Goal: Check status: Check status

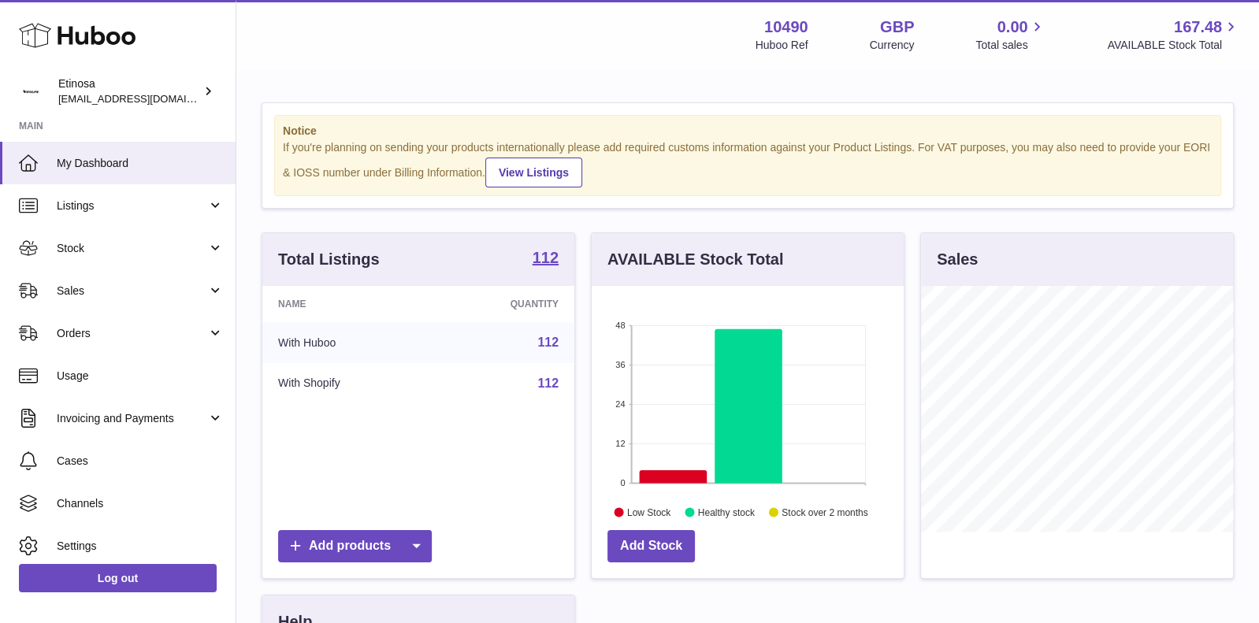
scroll to position [245, 313]
click at [132, 303] on link "Sales" at bounding box center [118, 290] width 236 height 43
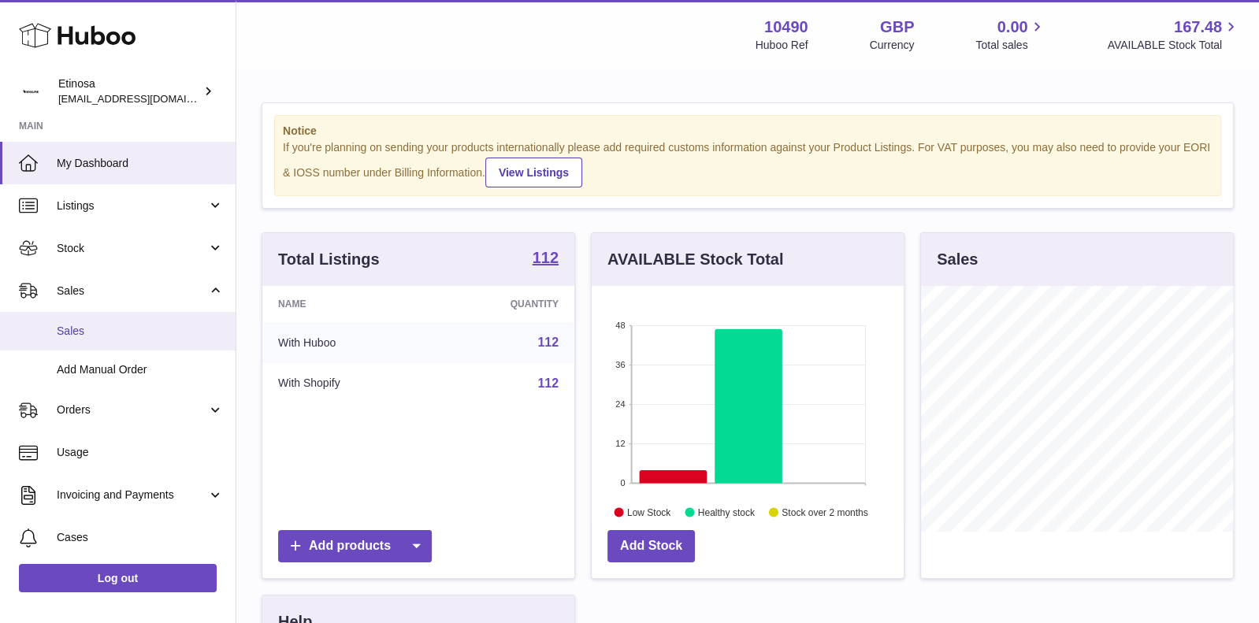
click at [94, 319] on link "Sales" at bounding box center [118, 331] width 236 height 39
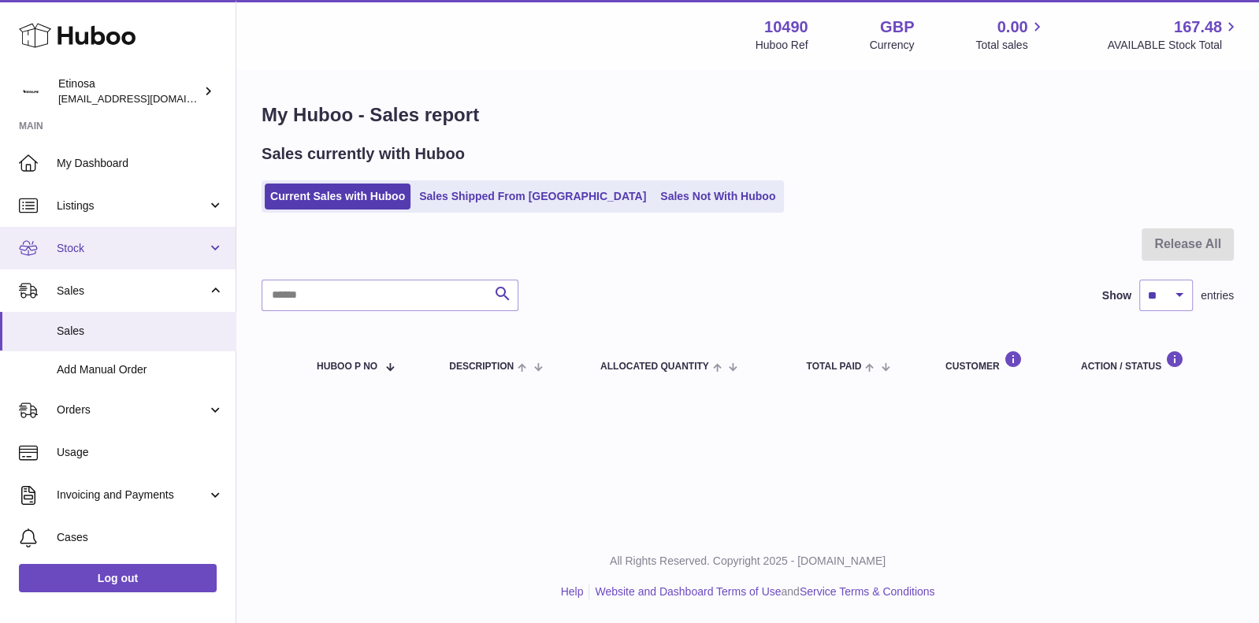
click at [186, 251] on span "Stock" at bounding box center [132, 248] width 151 height 15
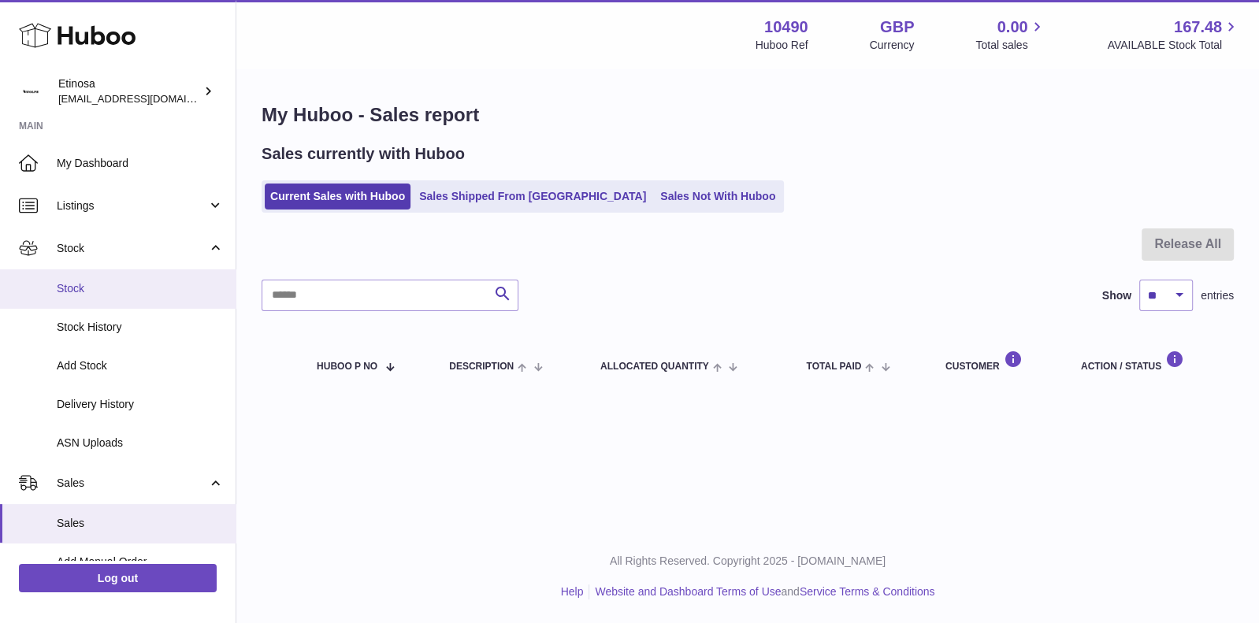
click at [143, 283] on span "Stock" at bounding box center [140, 288] width 167 height 15
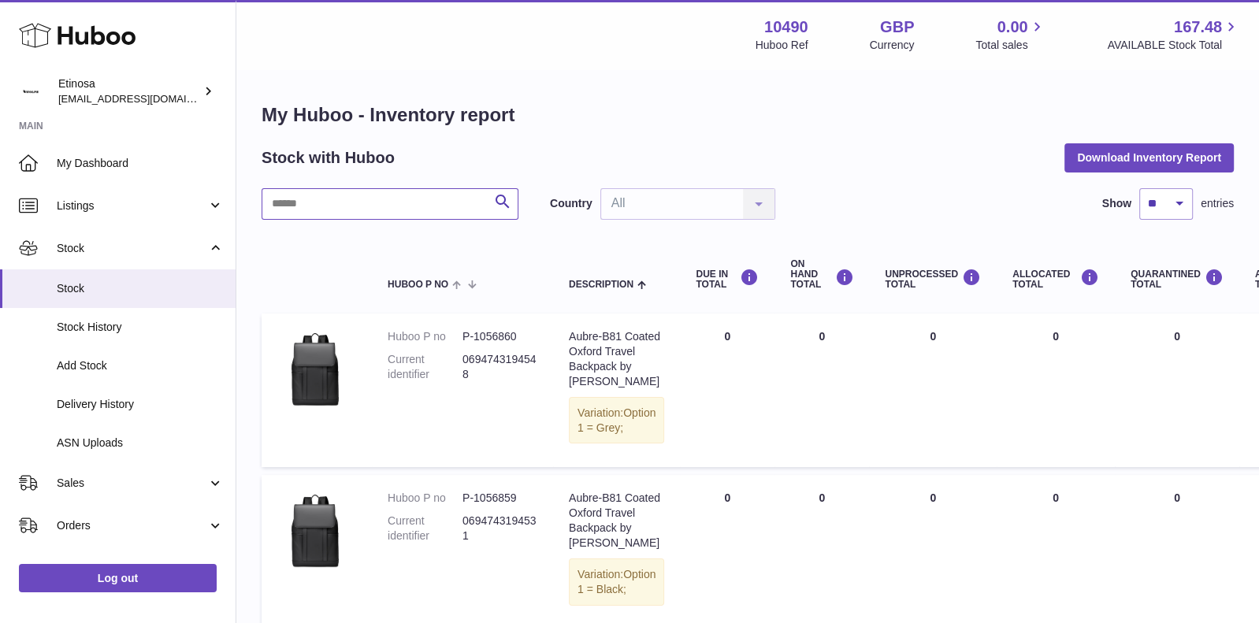
click at [316, 201] on input "text" at bounding box center [390, 204] width 257 height 32
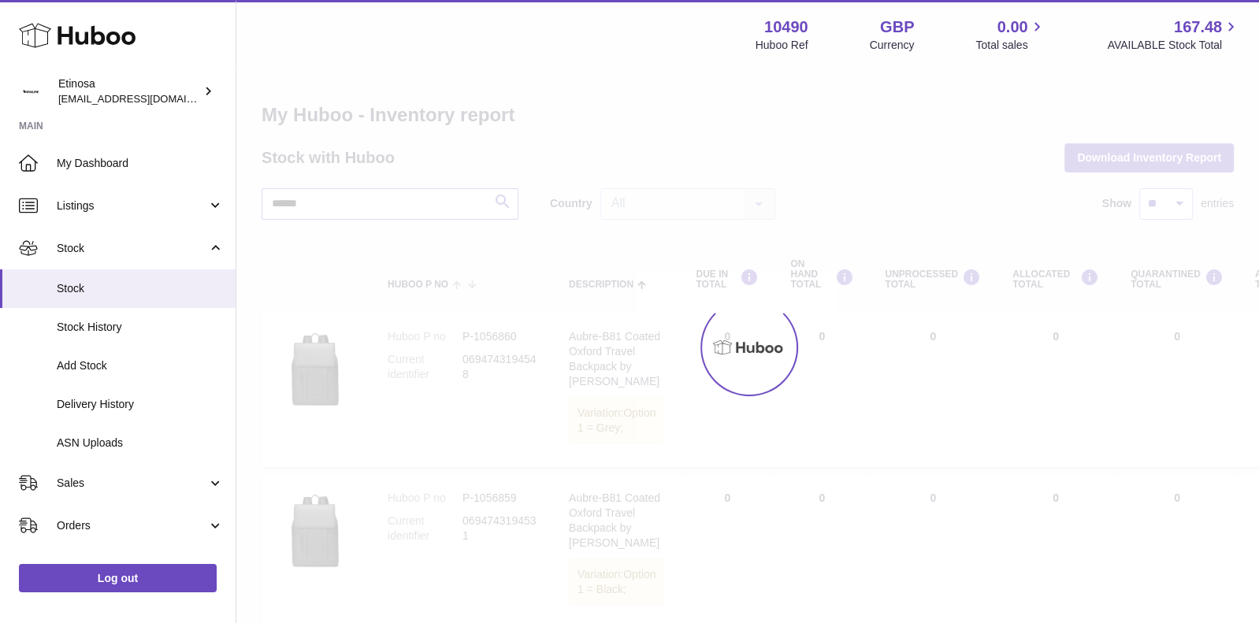
type input "******"
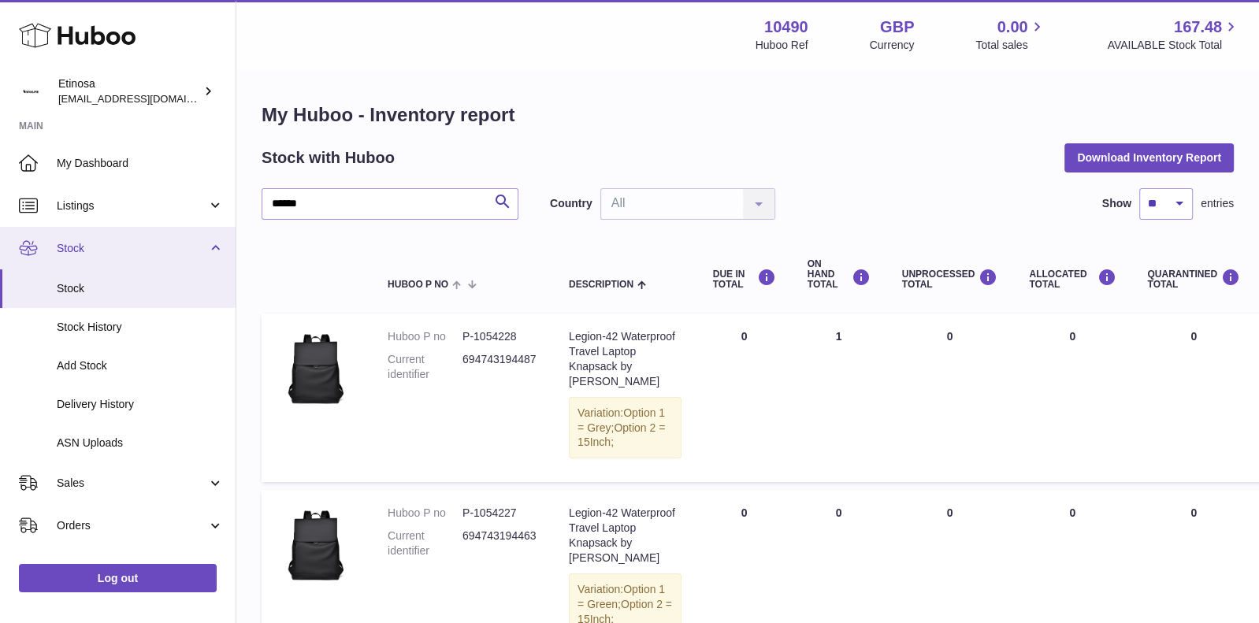
click at [141, 255] on span "Stock" at bounding box center [132, 248] width 151 height 15
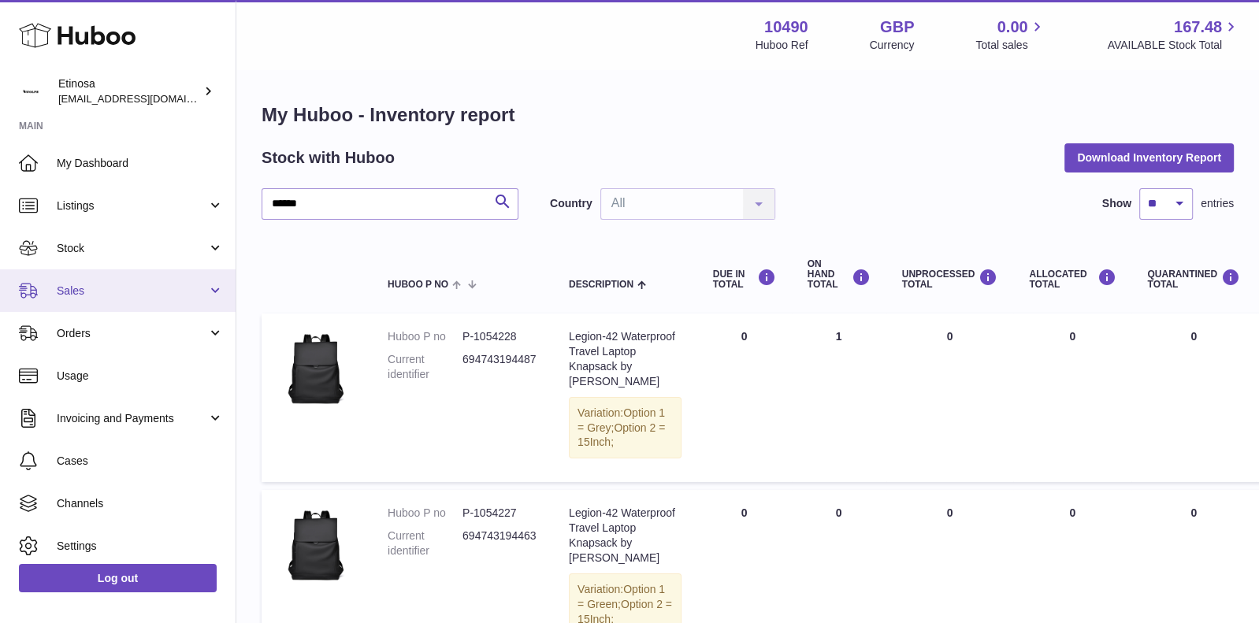
click at [182, 294] on span "Sales" at bounding box center [132, 291] width 151 height 15
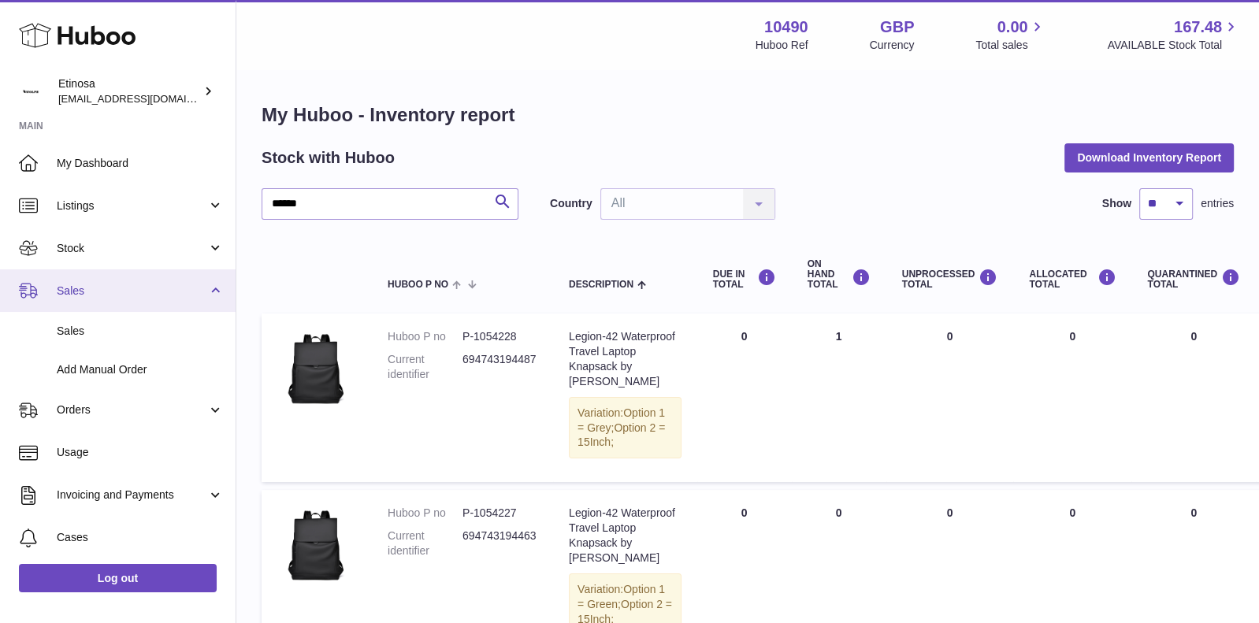
click at [182, 294] on span "Sales" at bounding box center [132, 291] width 151 height 15
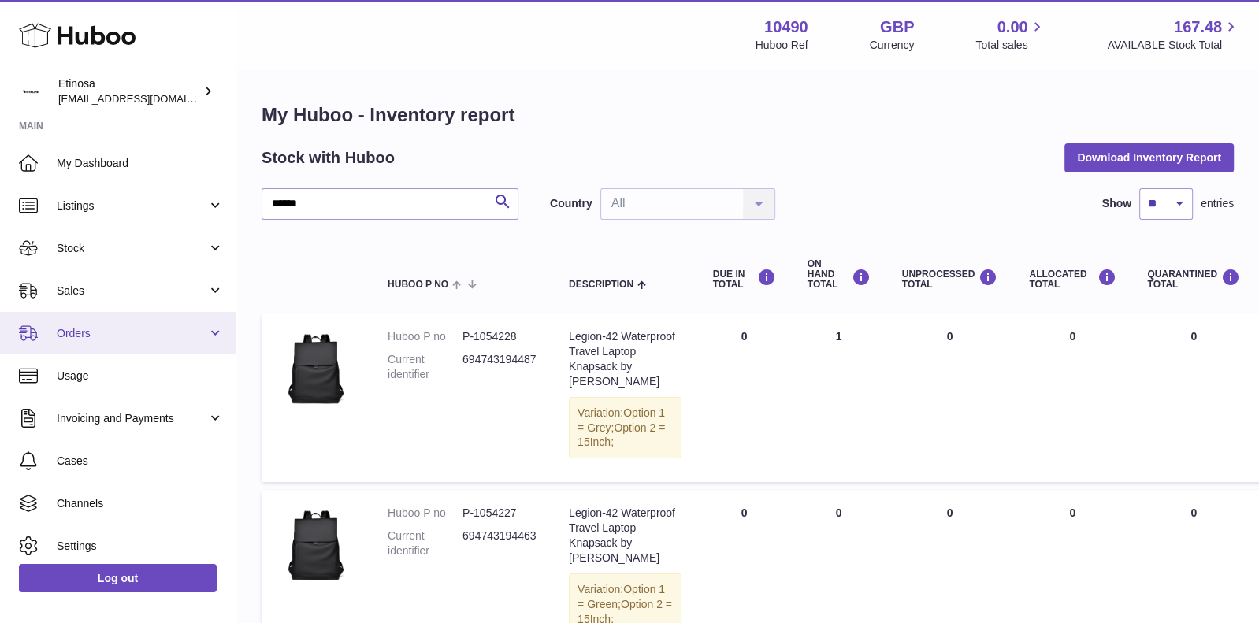
click at [162, 343] on link "Orders" at bounding box center [118, 333] width 236 height 43
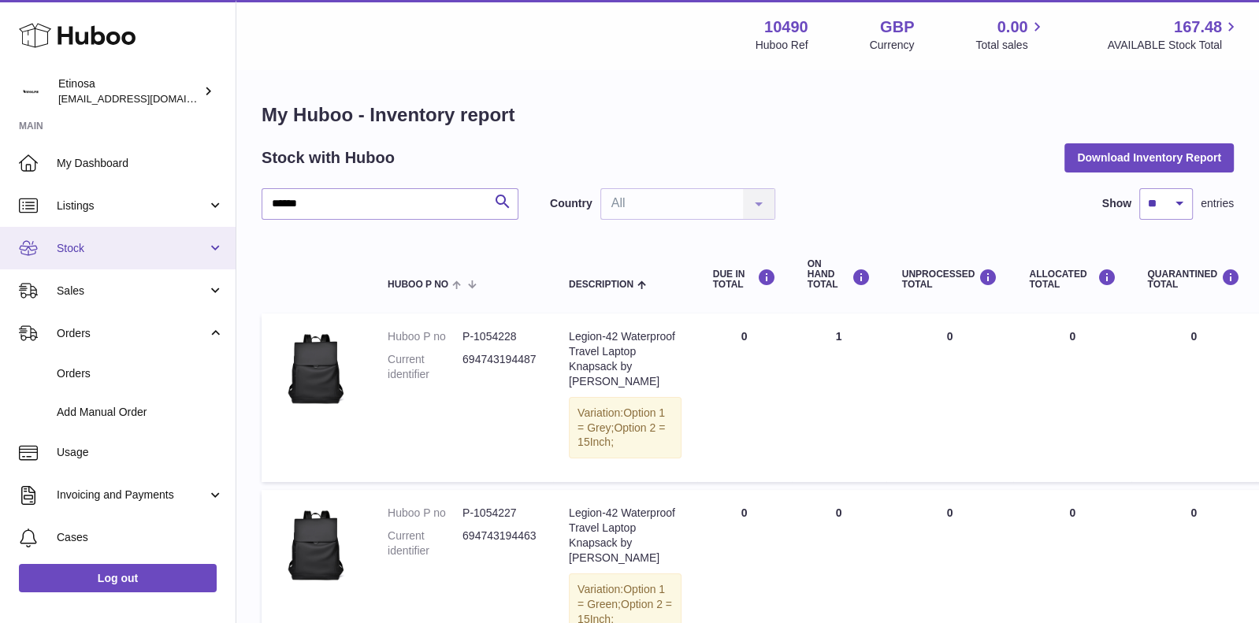
click at [177, 262] on link "Stock" at bounding box center [118, 248] width 236 height 43
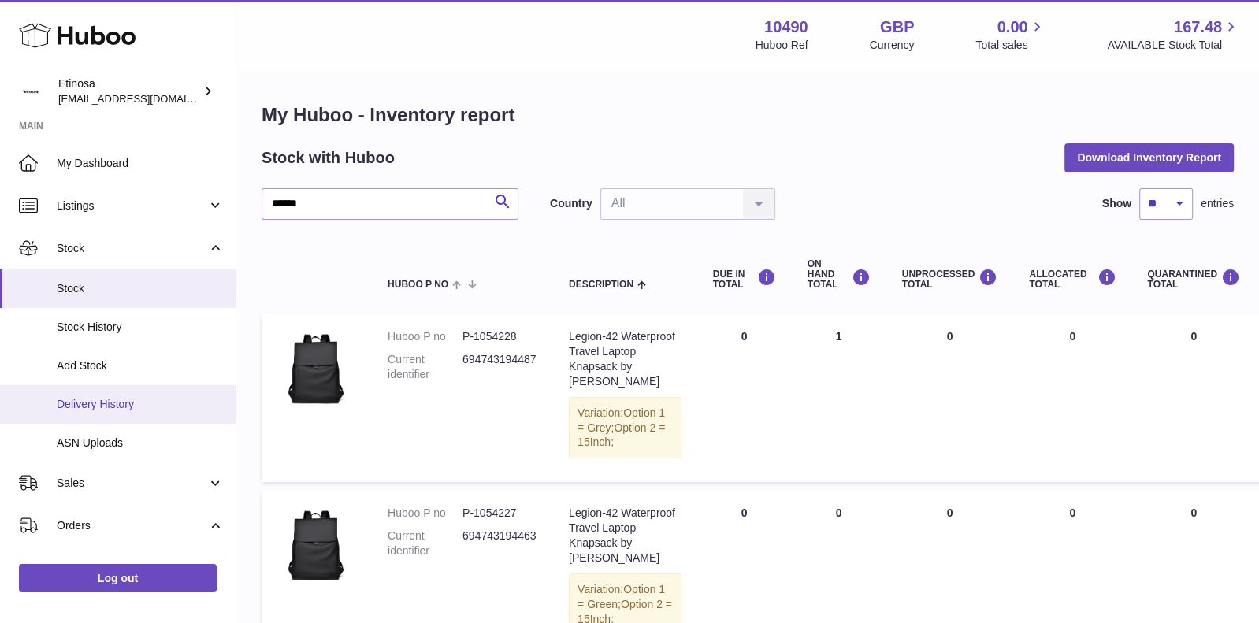
click at [119, 392] on link "Delivery History" at bounding box center [118, 404] width 236 height 39
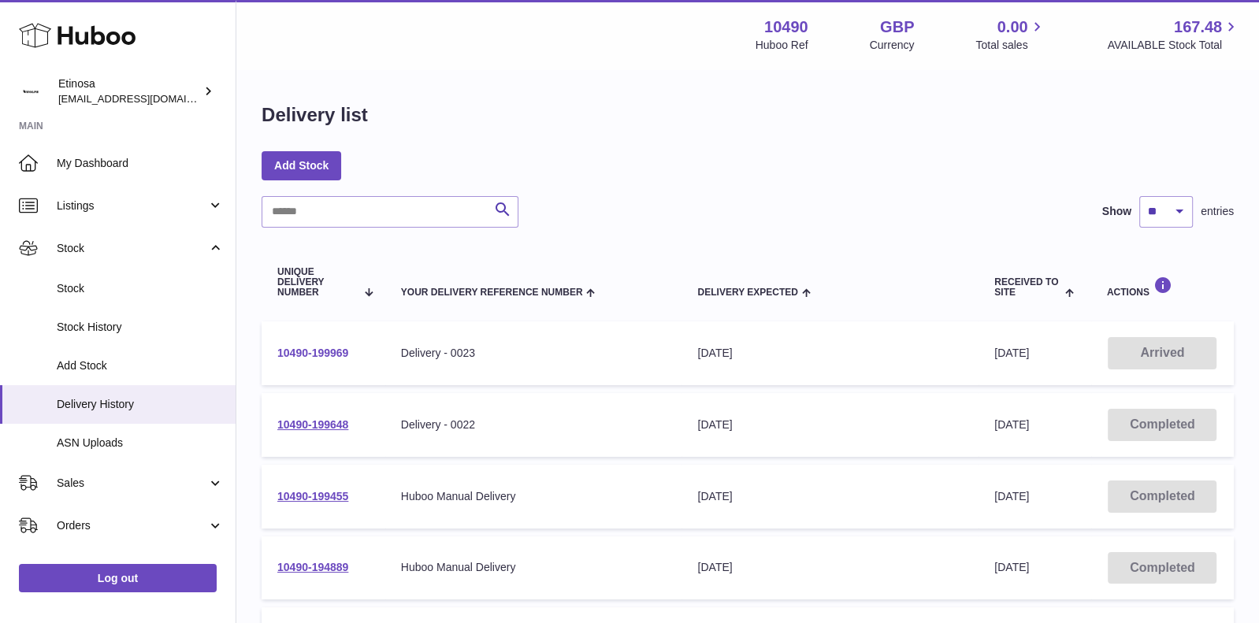
click at [321, 353] on link "10490-199969" at bounding box center [312, 353] width 71 height 13
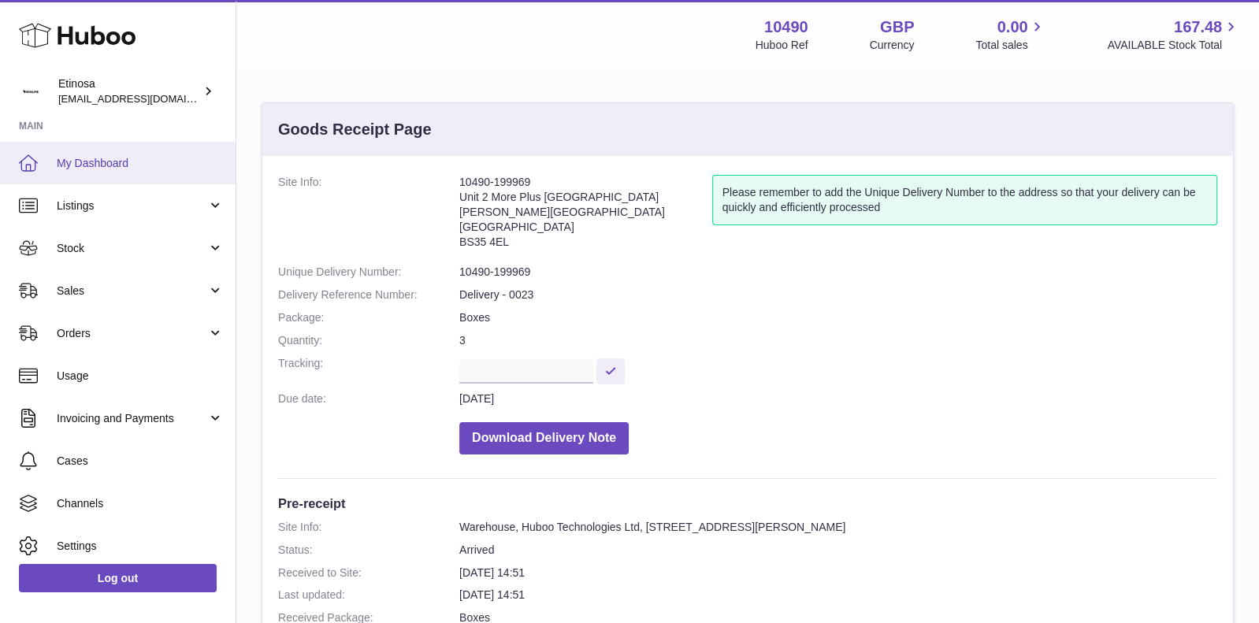
click at [128, 165] on span "My Dashboard" at bounding box center [140, 163] width 167 height 15
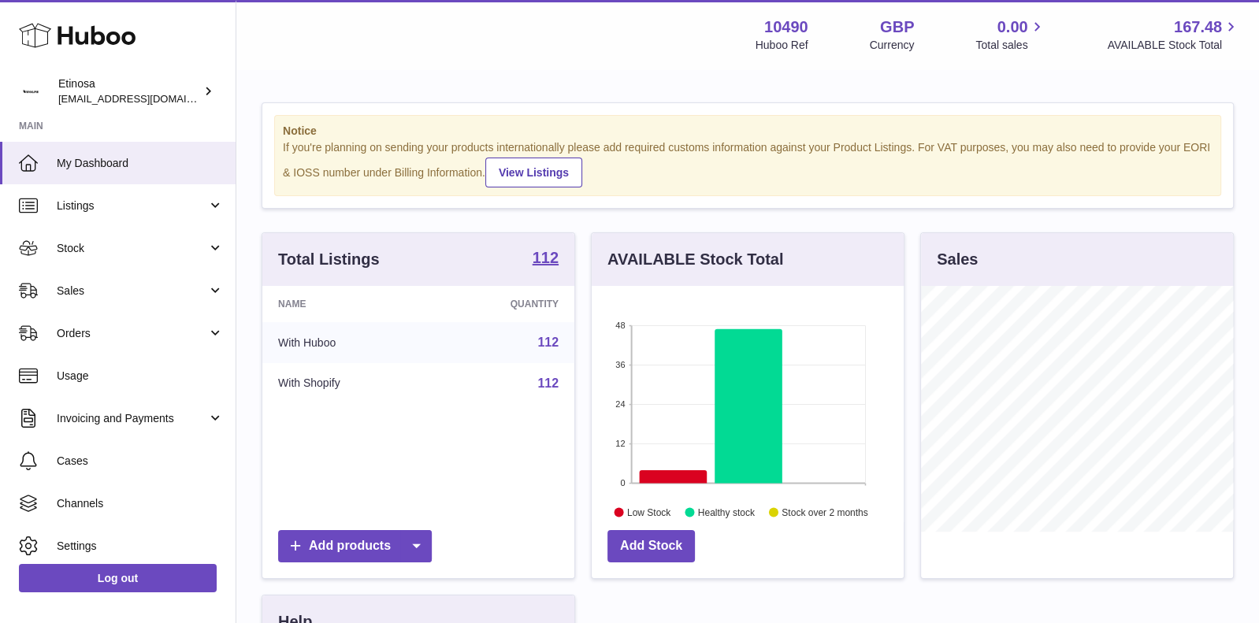
scroll to position [377, 0]
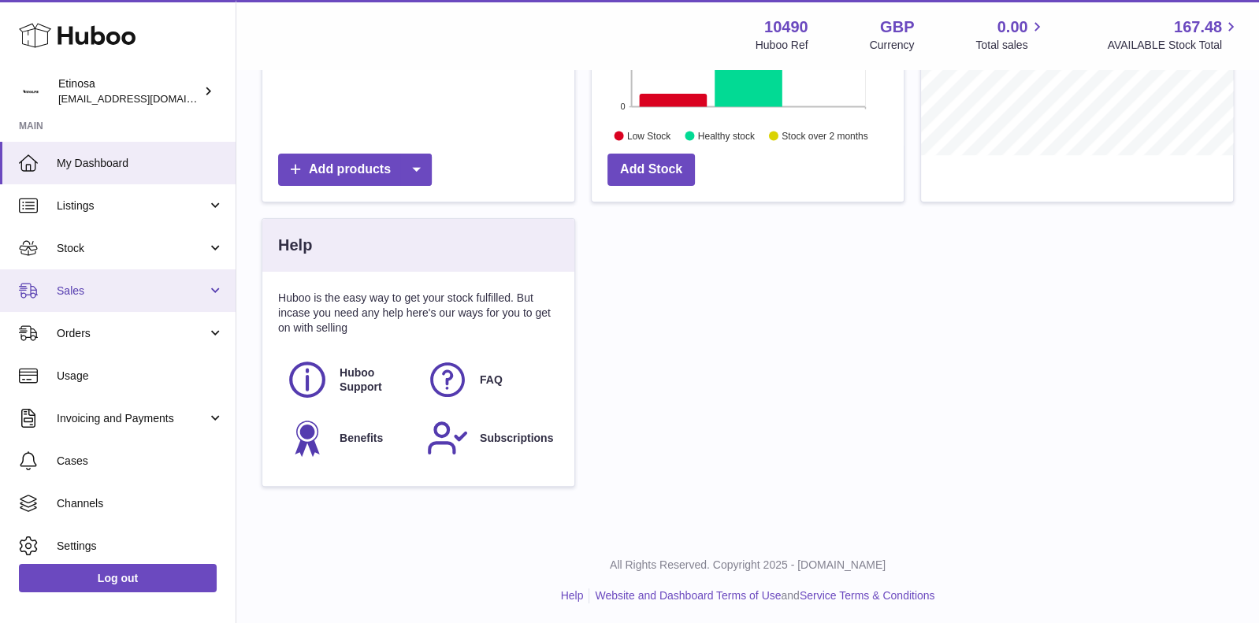
click at [153, 293] on span "Sales" at bounding box center [132, 291] width 151 height 15
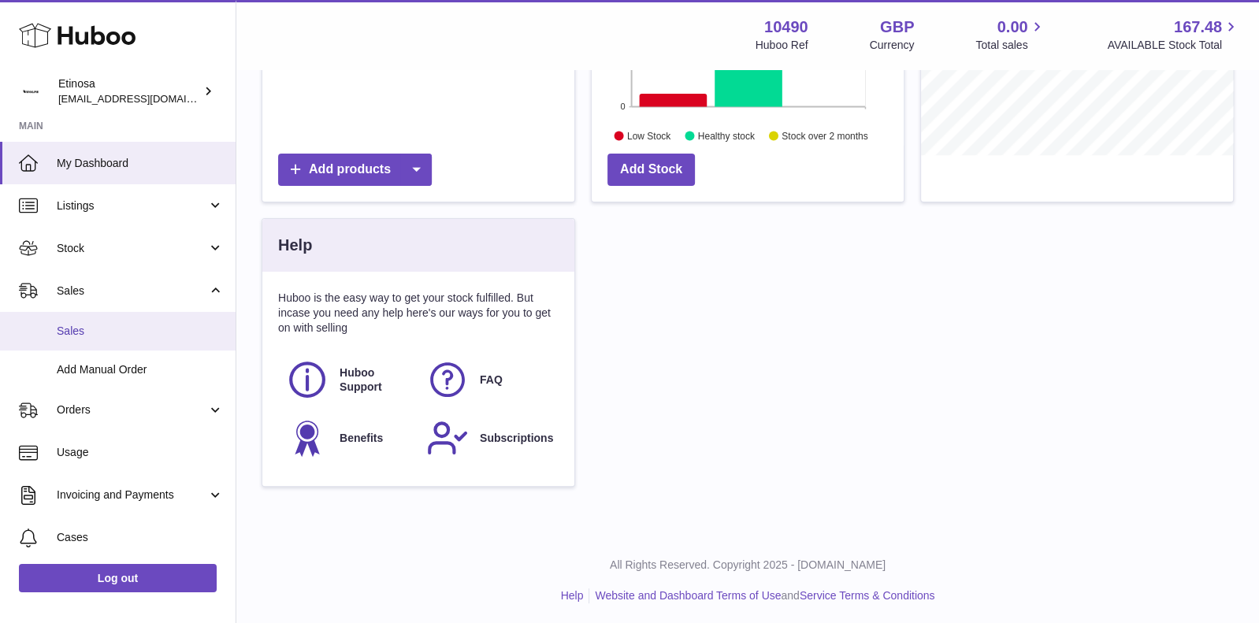
click at [112, 340] on link "Sales" at bounding box center [118, 331] width 236 height 39
